Goal: Information Seeking & Learning: Compare options

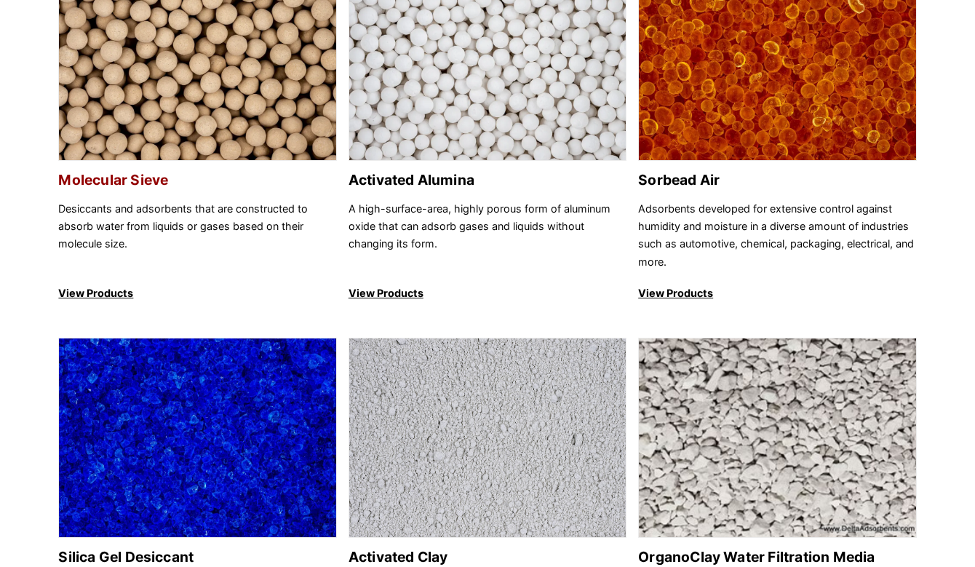
scroll to position [291, 0]
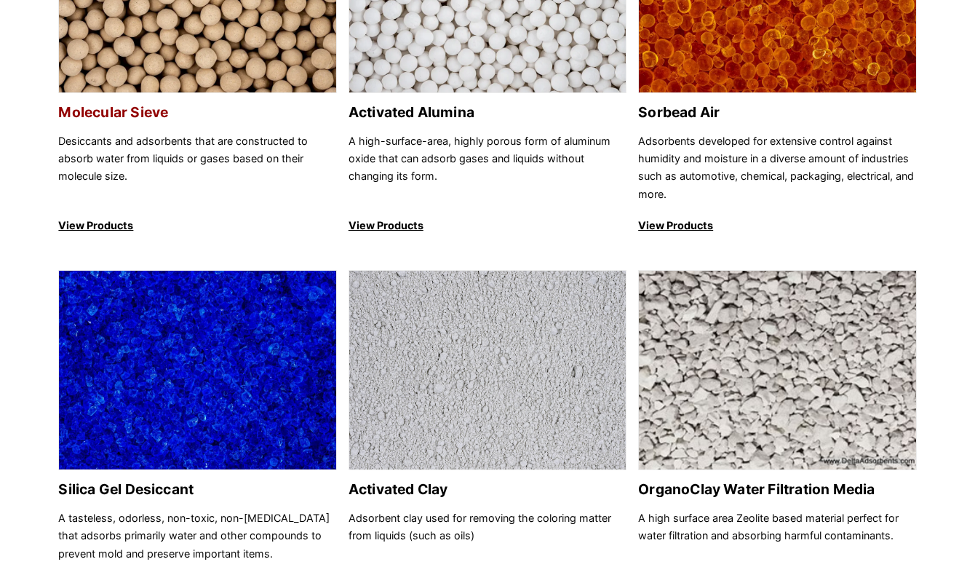
click at [207, 158] on p "Desiccants and adsorbents that are constructed to absorb water from liquids or …" at bounding box center [197, 167] width 278 height 71
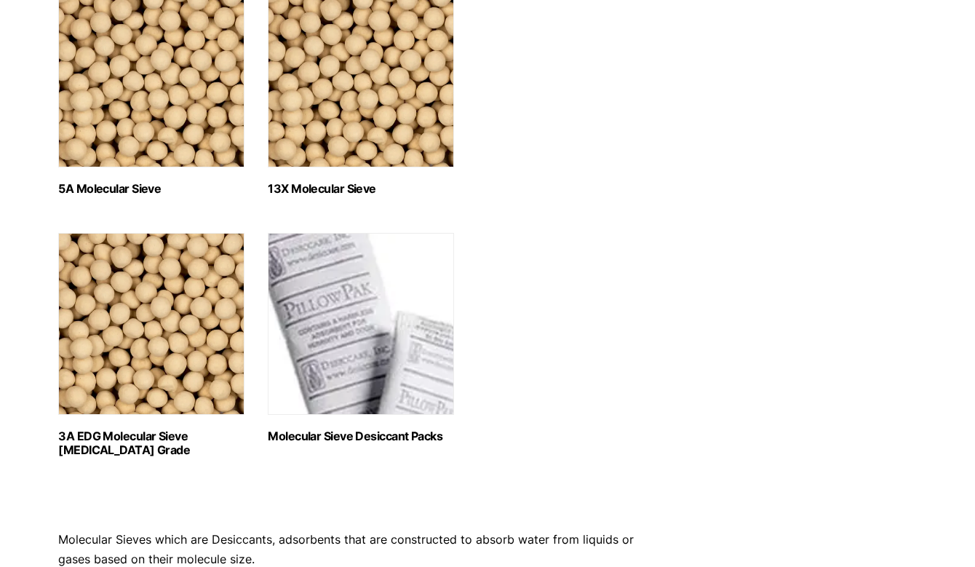
scroll to position [800, 0]
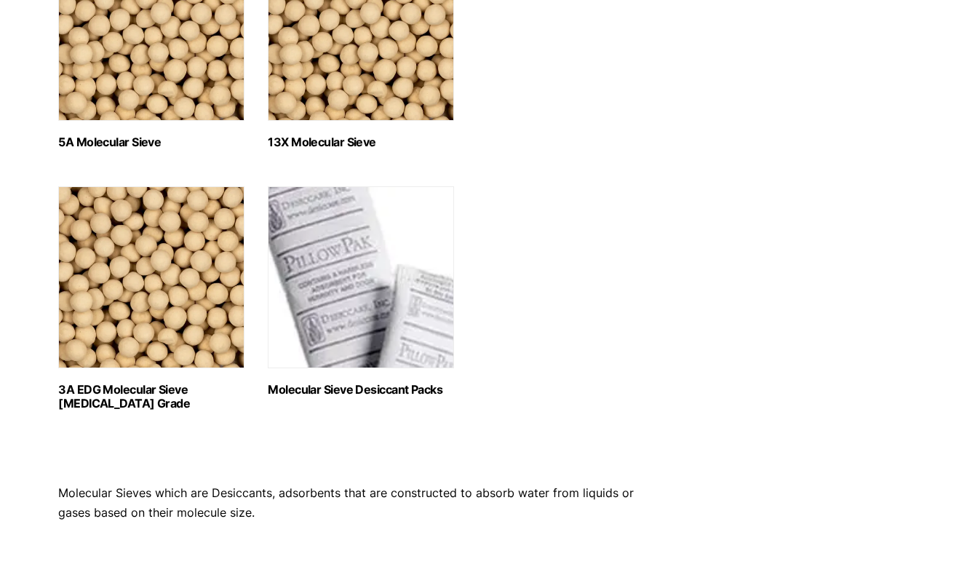
click at [342, 142] on h2 "13X Molecular Sieve (2)" at bounding box center [361, 142] width 186 height 14
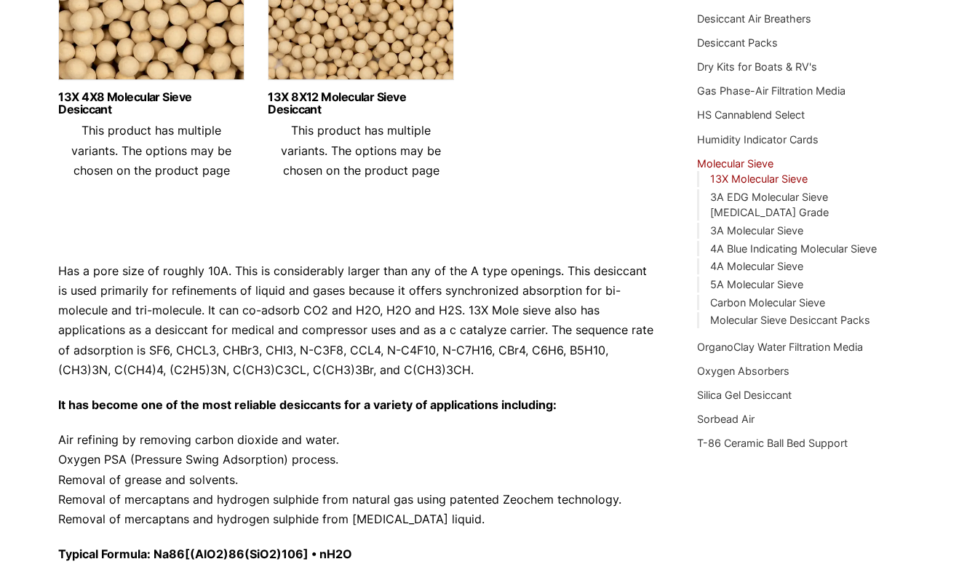
scroll to position [226, 0]
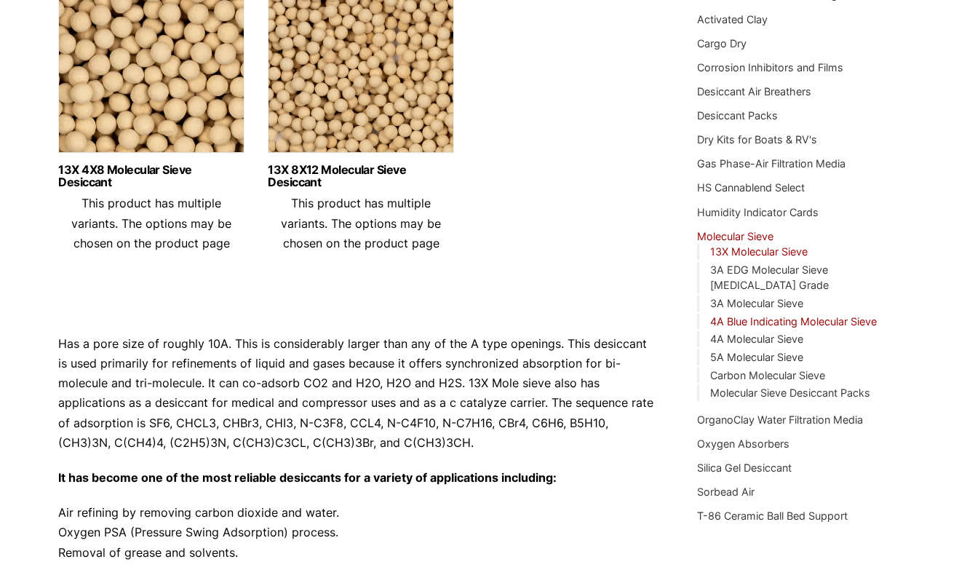
click at [818, 315] on link "4A Blue Indicating Molecular Sieve" at bounding box center [793, 321] width 167 height 12
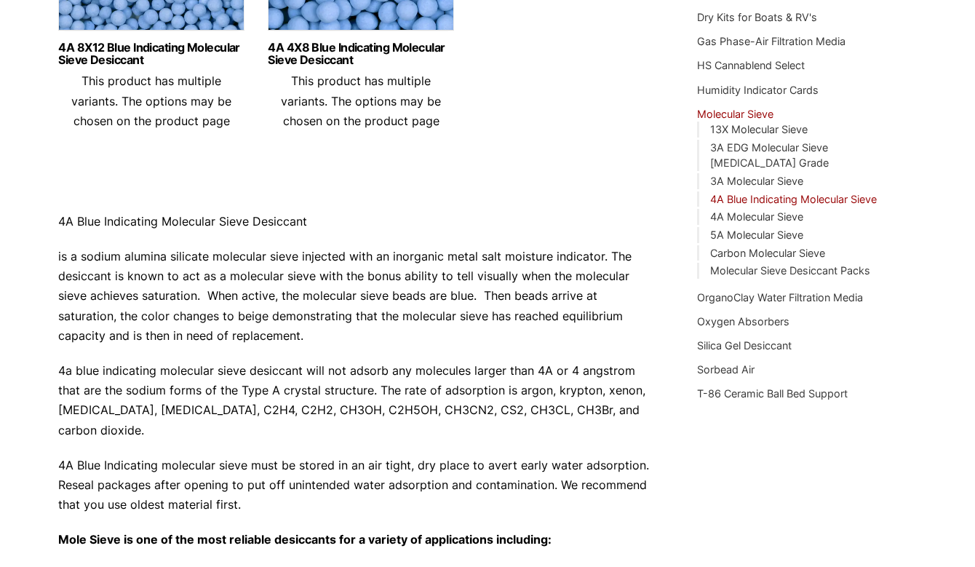
scroll to position [364, 0]
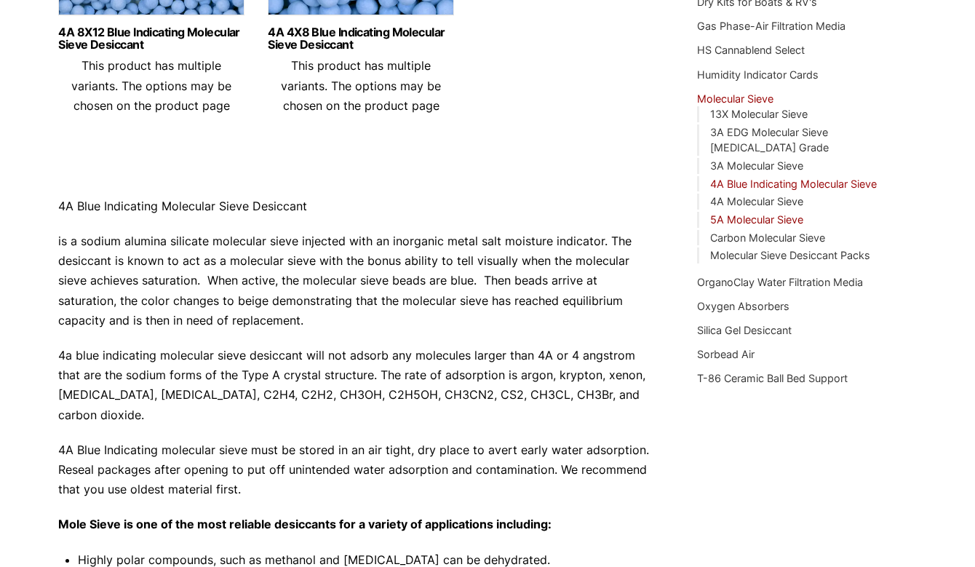
click at [750, 213] on link "5A Molecular Sieve" at bounding box center [756, 219] width 93 height 12
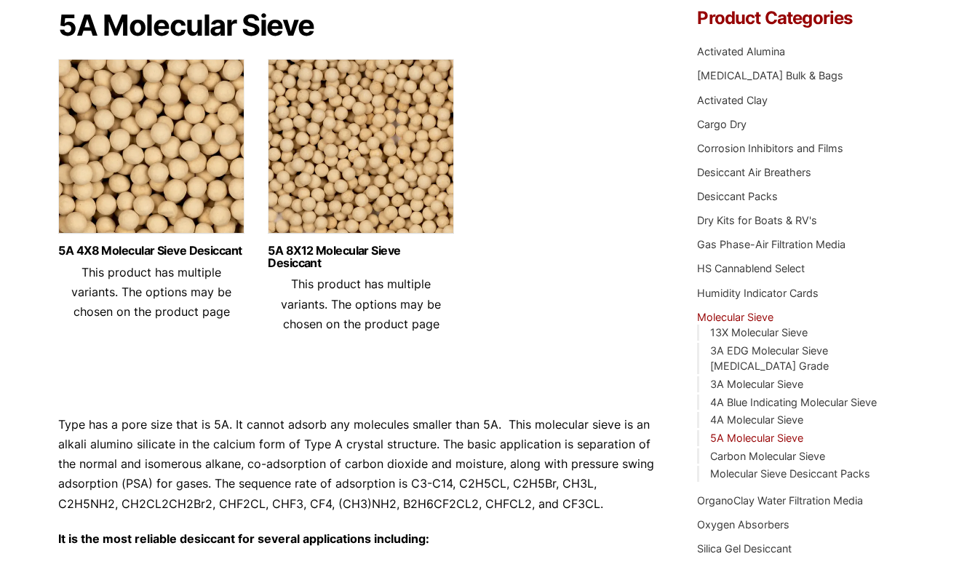
scroll to position [218, 0]
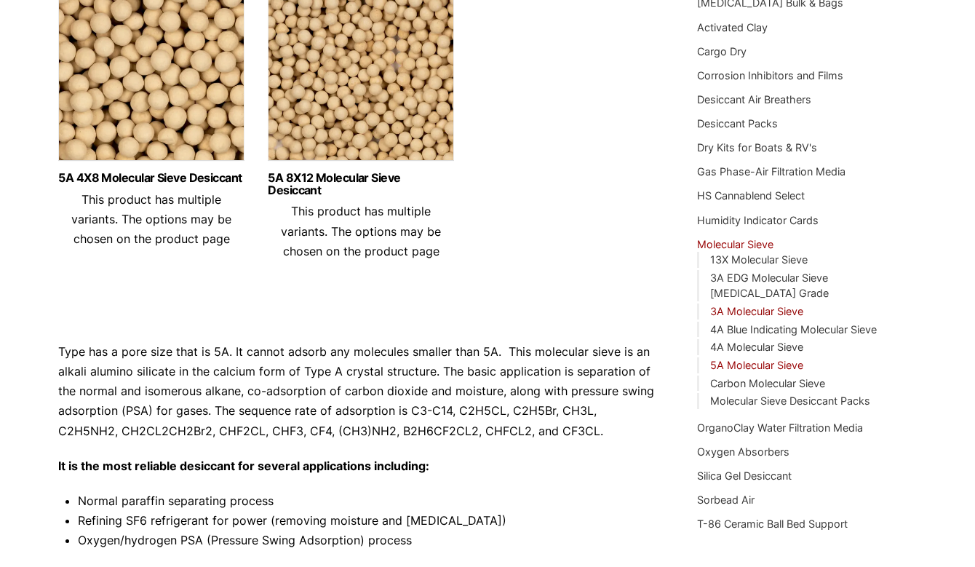
click at [742, 305] on link "3A Molecular Sieve" at bounding box center [756, 311] width 93 height 12
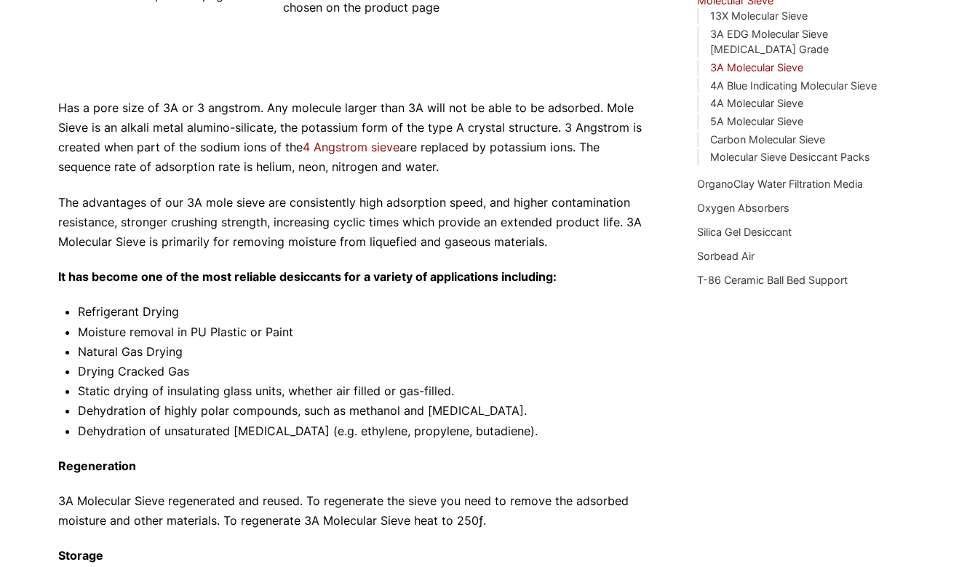
scroll to position [436, 0]
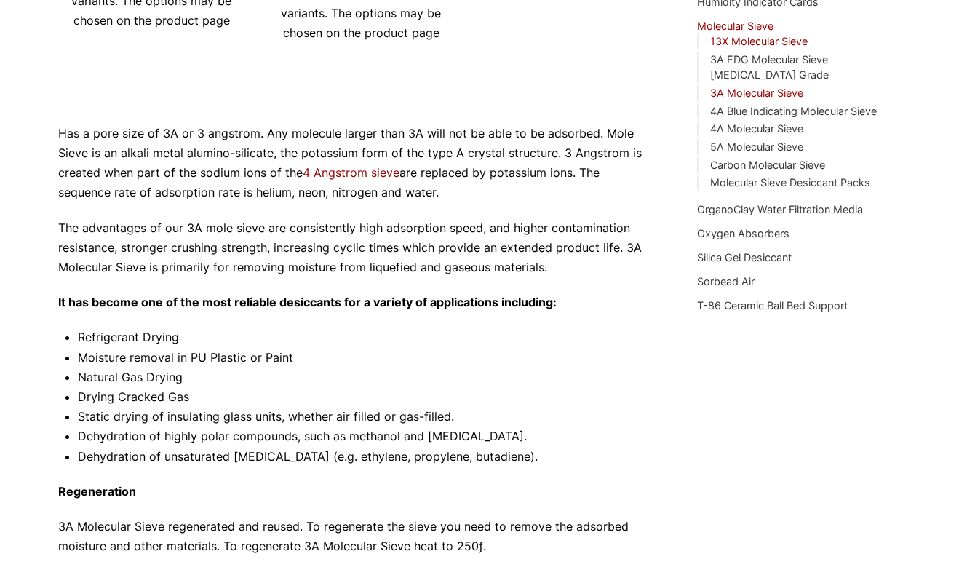
click at [751, 39] on link "13X Molecular Sieve" at bounding box center [758, 41] width 97 height 12
